Goal: Task Accomplishment & Management: Manage account settings

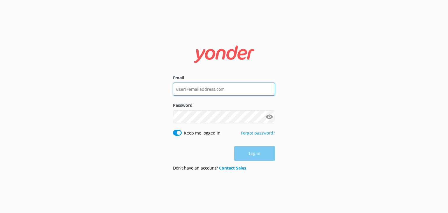
type input "[EMAIL_ADDRESS][DOMAIN_NAME]"
click at [258, 157] on div "Log in" at bounding box center [224, 153] width 102 height 15
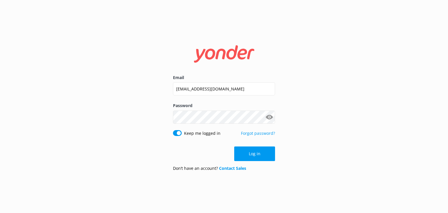
click at [258, 157] on button "Log in" at bounding box center [254, 153] width 41 height 15
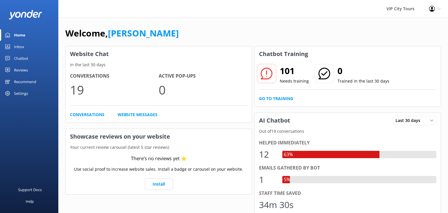
click at [17, 45] on div "Inbox" at bounding box center [19, 47] width 10 height 12
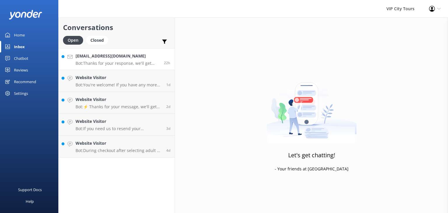
click at [124, 59] on h4 "[EMAIL_ADDRESS][DOMAIN_NAME]" at bounding box center [118, 56] width 84 height 6
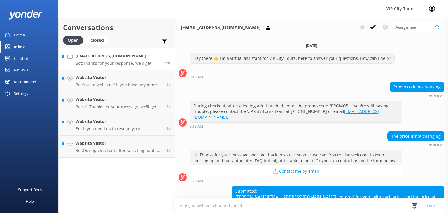
scroll to position [36, 0]
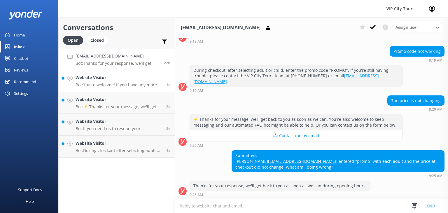
click at [119, 79] on h4 "Website Visitor" at bounding box center [119, 77] width 86 height 6
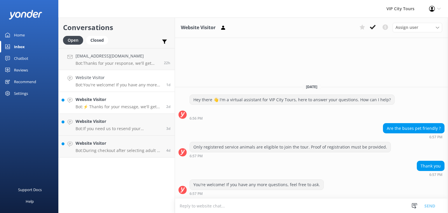
click at [118, 106] on p "Bot: ⚡ Thanks for your message, we'll get back to you as soon as we can. You're…" at bounding box center [119, 106] width 86 height 5
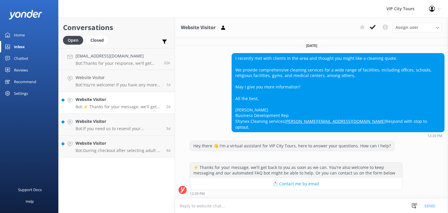
scroll to position [11, 0]
click at [118, 122] on h4 "Website Visitor" at bounding box center [119, 121] width 86 height 6
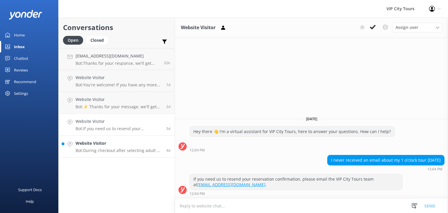
click at [116, 145] on h4 "Website Visitor" at bounding box center [119, 143] width 86 height 6
